Goal: Obtain resource: Download file/media

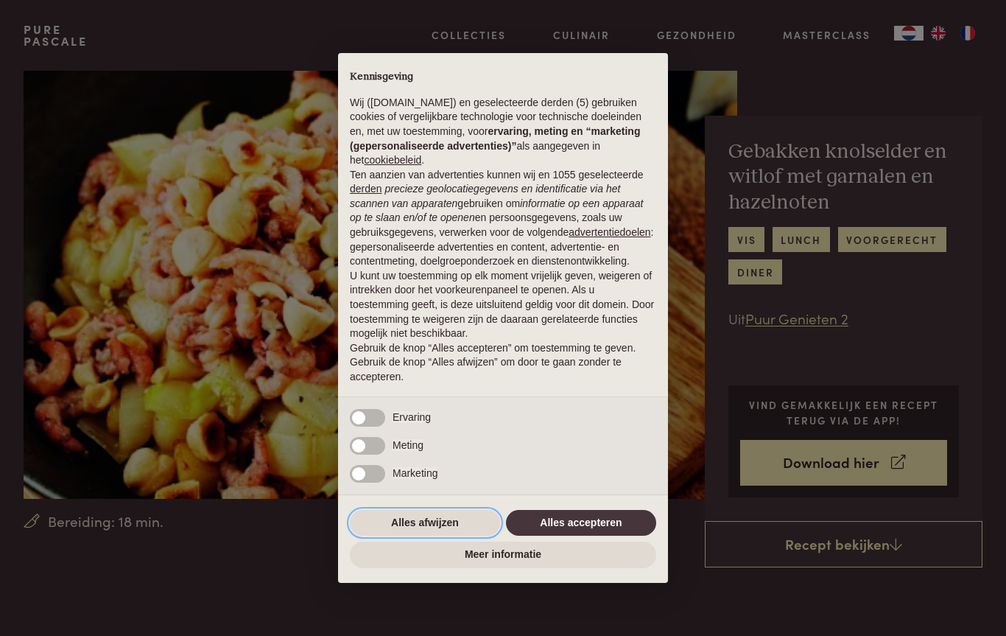
click at [452, 530] on button "Alles afwijzen" at bounding box center [425, 523] width 150 height 27
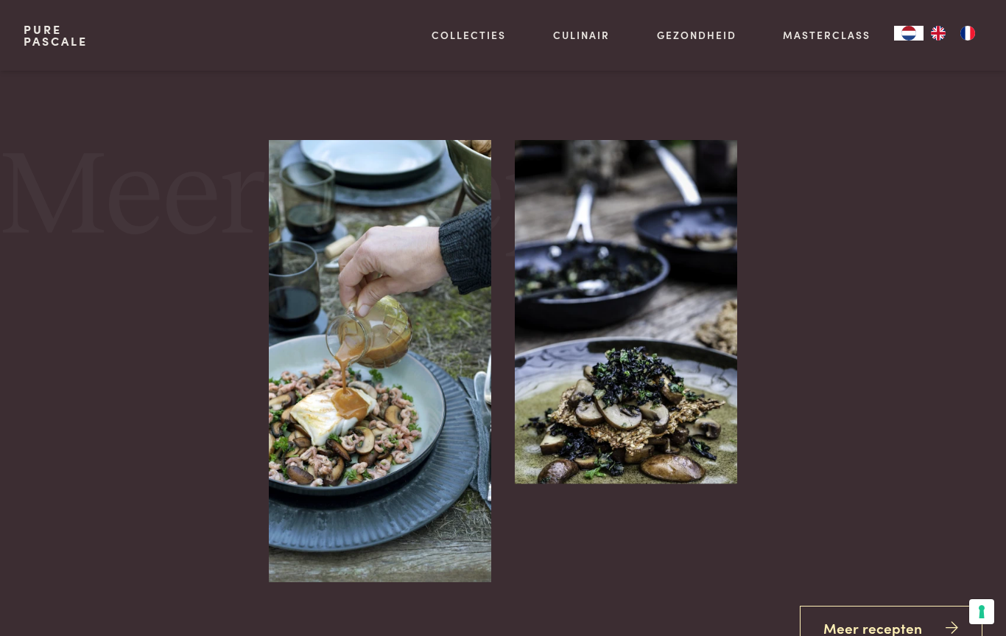
scroll to position [1801, 0]
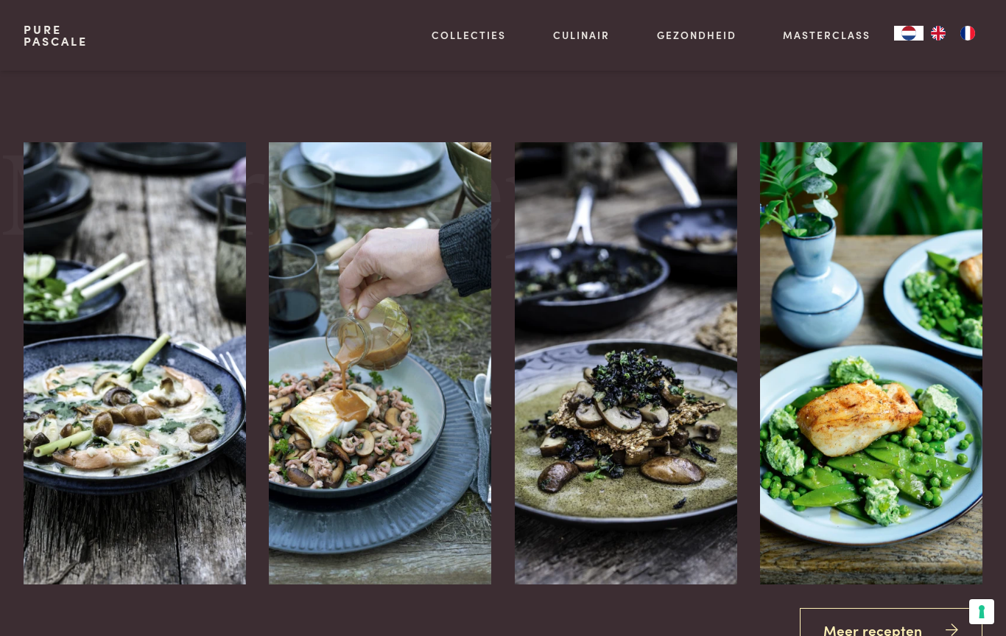
click at [445, 483] on img at bounding box center [380, 363] width 222 height 442
click at [465, 399] on img at bounding box center [380, 363] width 222 height 442
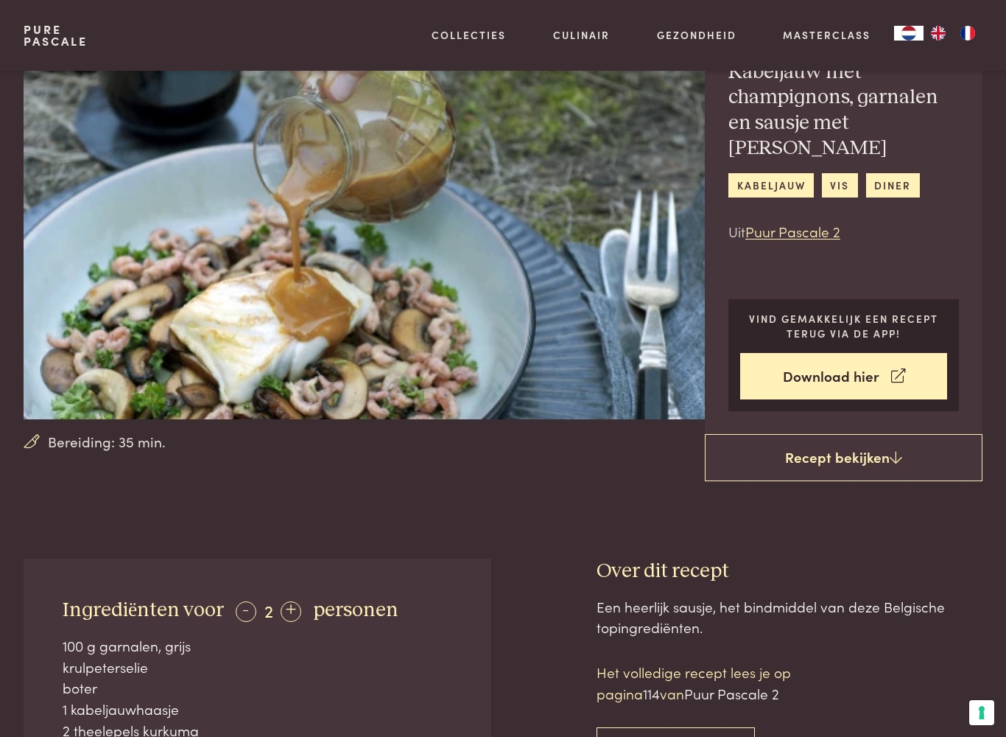
scroll to position [80, 0]
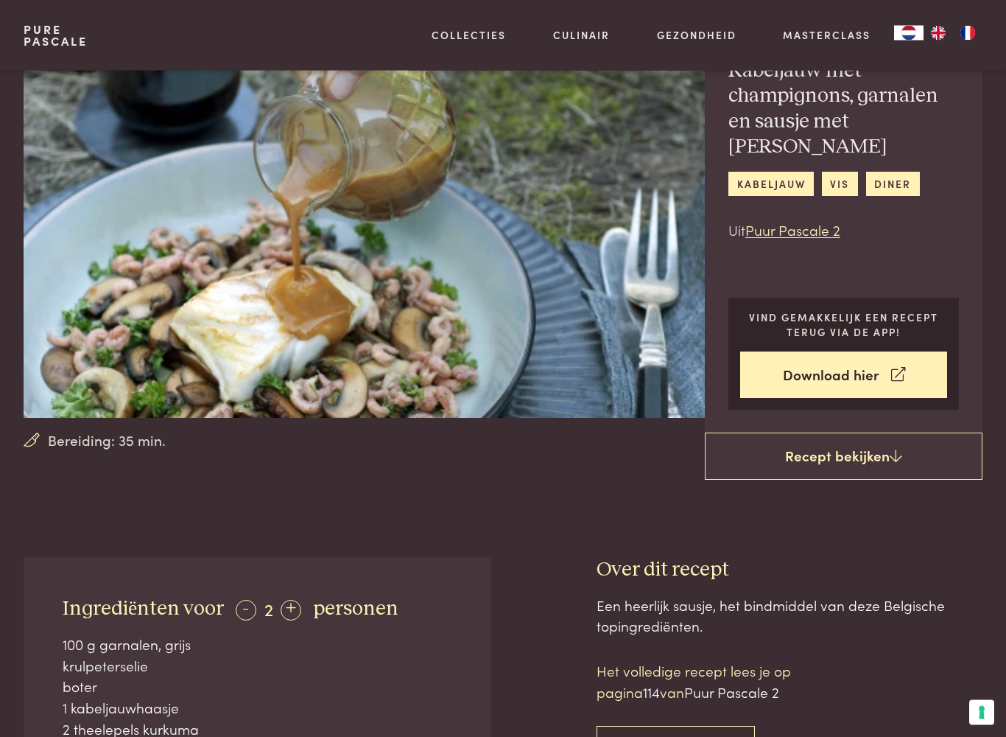
click at [864, 361] on link "Download hier" at bounding box center [843, 375] width 207 height 46
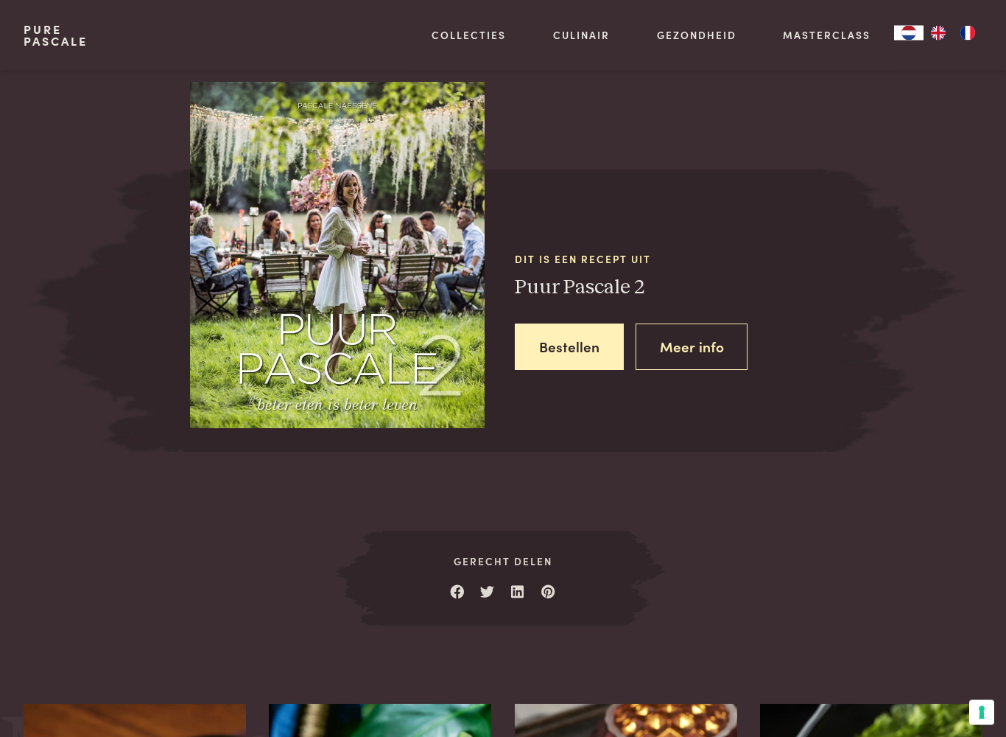
scroll to position [1317, 0]
click at [706, 333] on link "Meer info" at bounding box center [692, 346] width 113 height 46
